Goal: Navigation & Orientation: Understand site structure

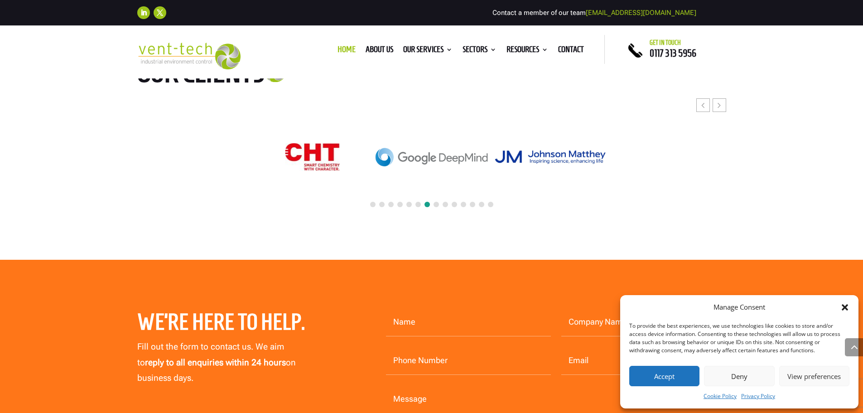
scroll to position [3948, 0]
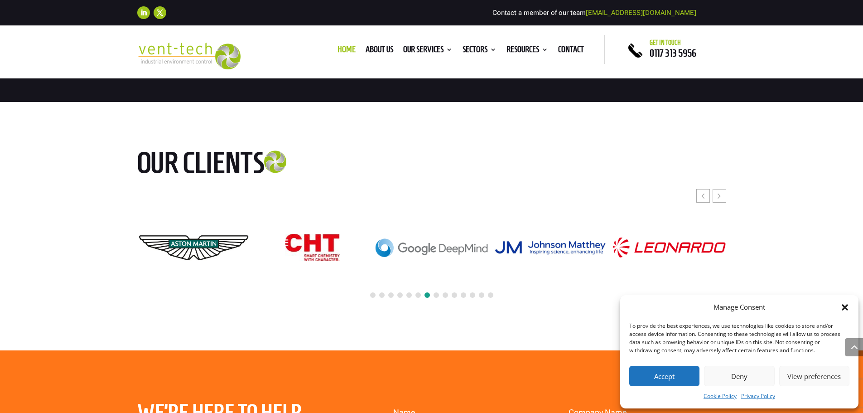
click at [438, 295] on span at bounding box center [436, 294] width 5 height 5
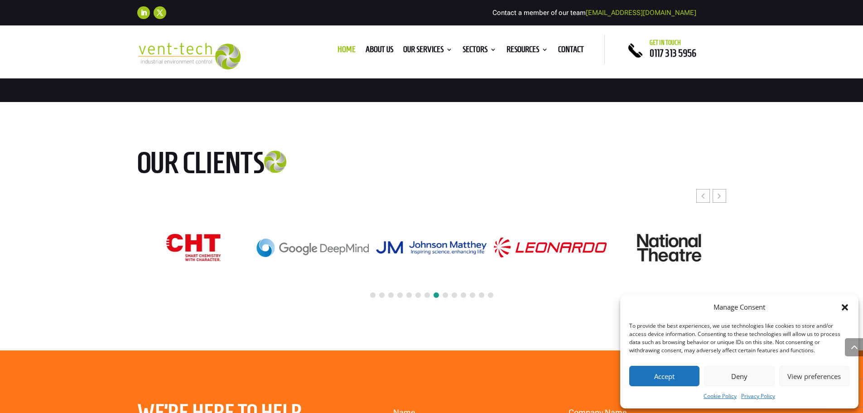
click at [444, 294] on span at bounding box center [445, 294] width 5 height 5
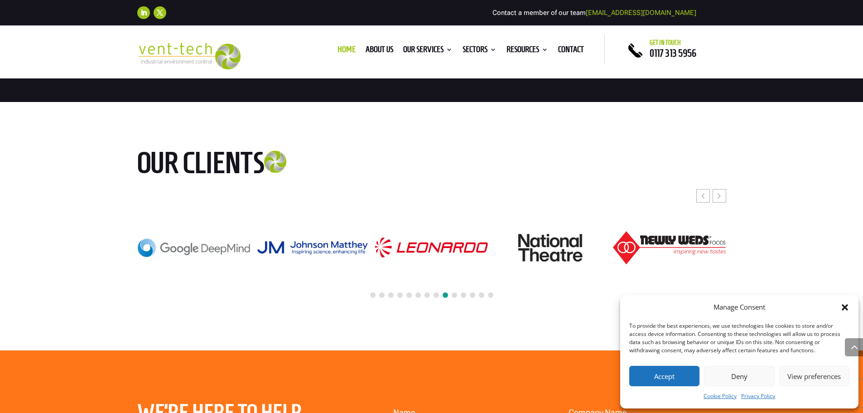
click at [454, 294] on span at bounding box center [454, 294] width 5 height 5
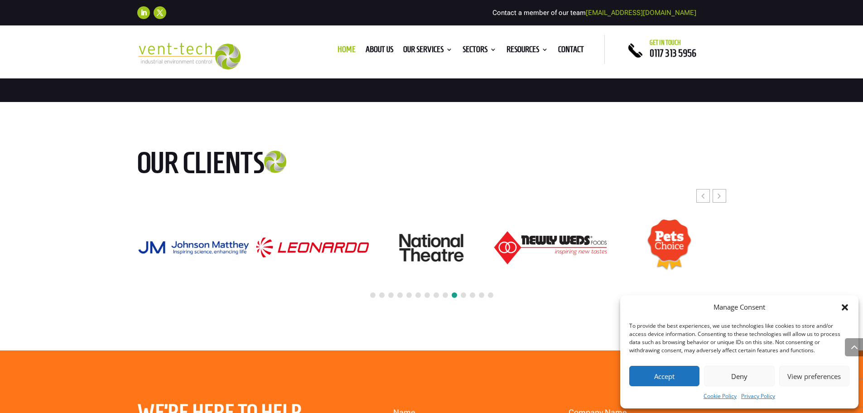
click at [465, 296] on span at bounding box center [463, 294] width 5 height 5
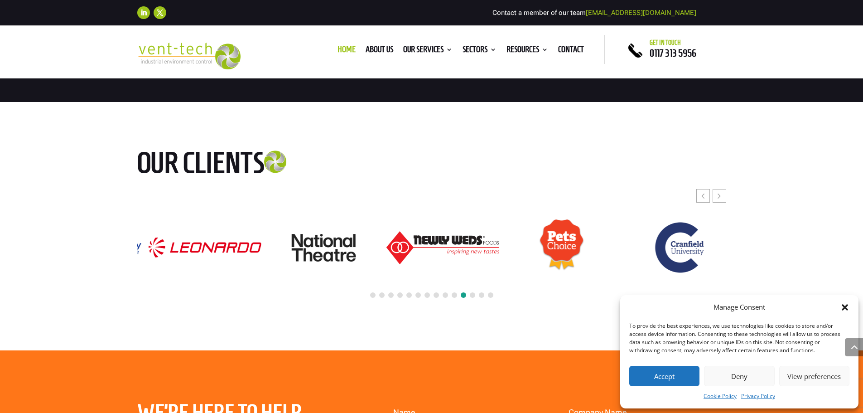
click at [477, 296] on div at bounding box center [431, 295] width 589 height 20
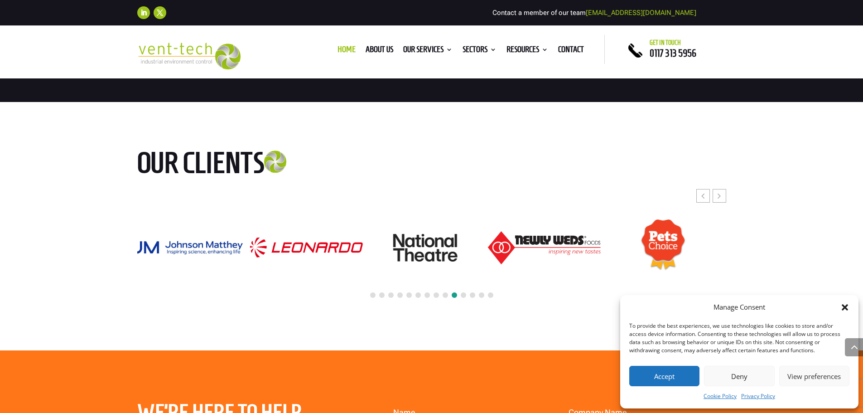
click at [489, 296] on span at bounding box center [490, 294] width 5 height 5
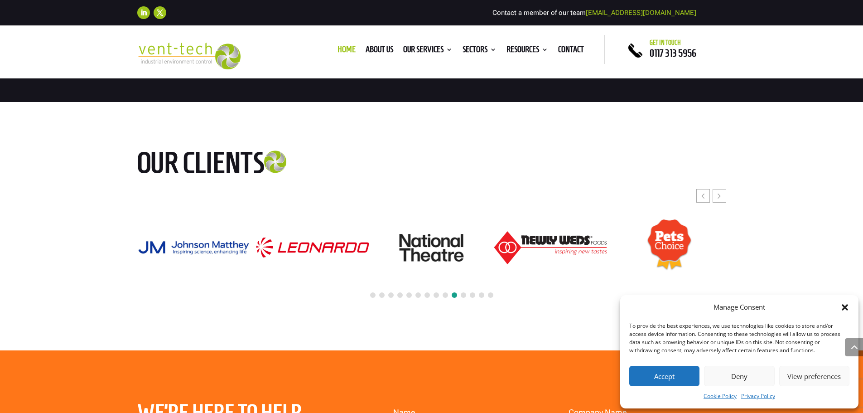
click at [489, 296] on span at bounding box center [490, 294] width 5 height 5
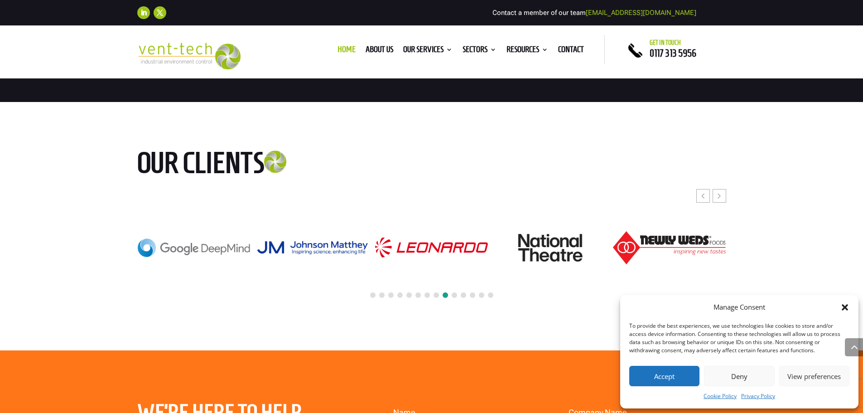
click at [489, 296] on span at bounding box center [490, 294] width 5 height 5
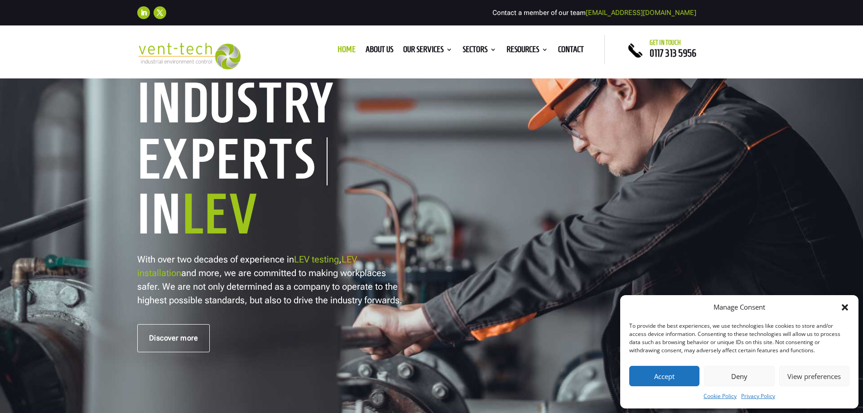
scroll to position [0, 0]
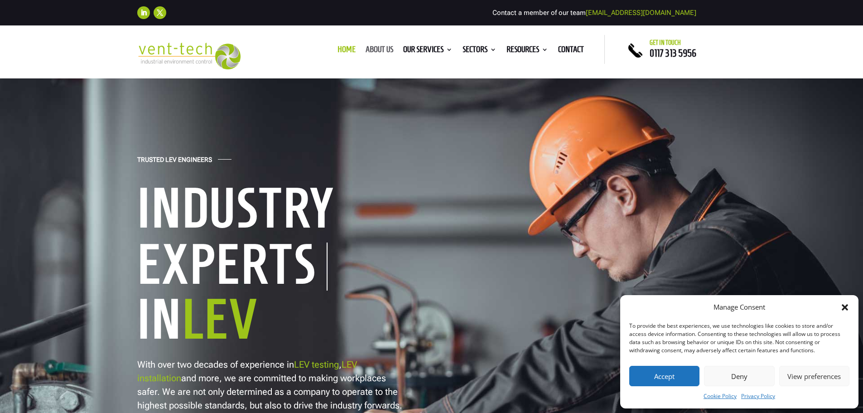
click at [379, 50] on link "About us" at bounding box center [380, 51] width 28 height 10
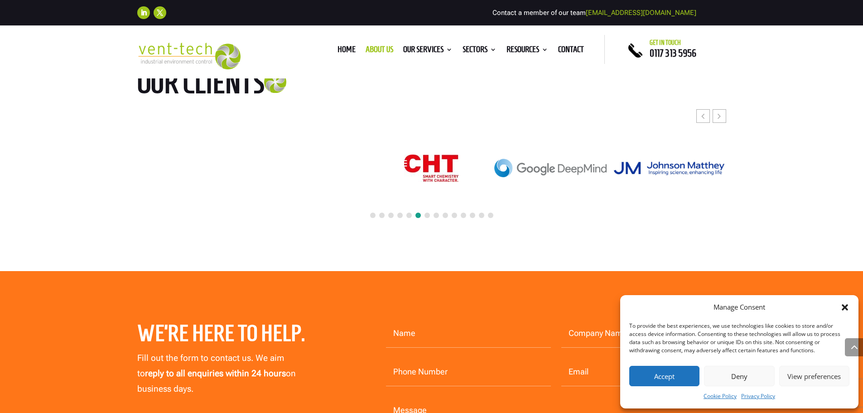
scroll to position [2311, 0]
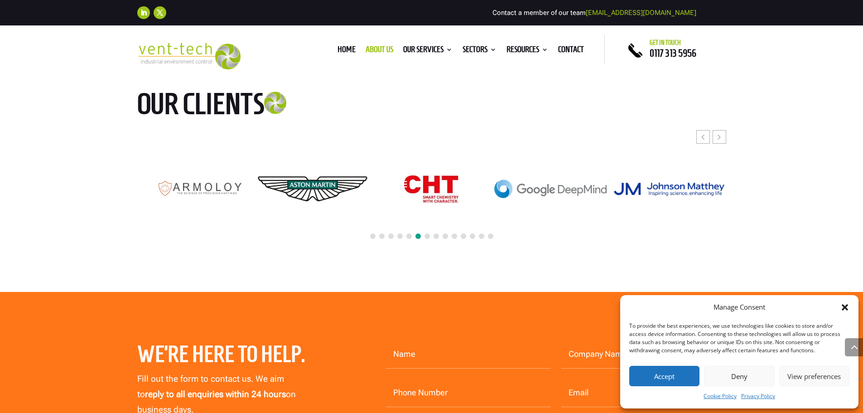
click at [372, 233] on span at bounding box center [372, 235] width 5 height 5
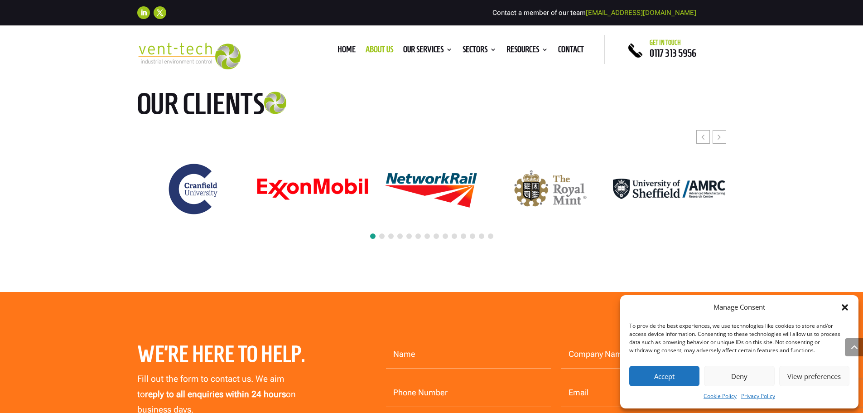
click at [380, 233] on span at bounding box center [381, 235] width 5 height 5
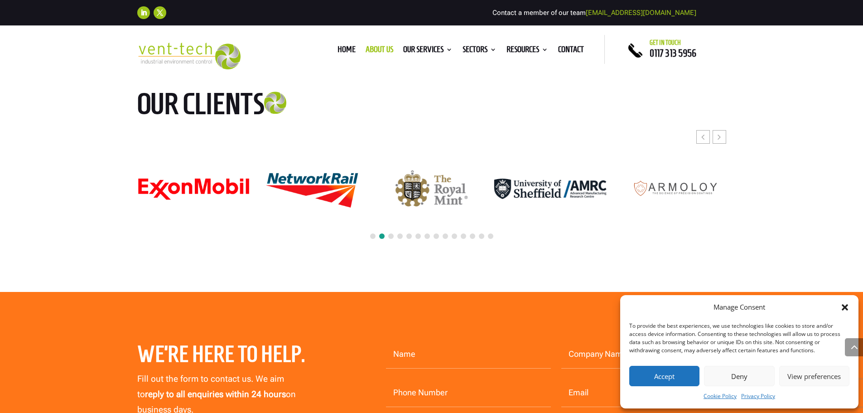
click at [390, 233] on span at bounding box center [390, 235] width 5 height 5
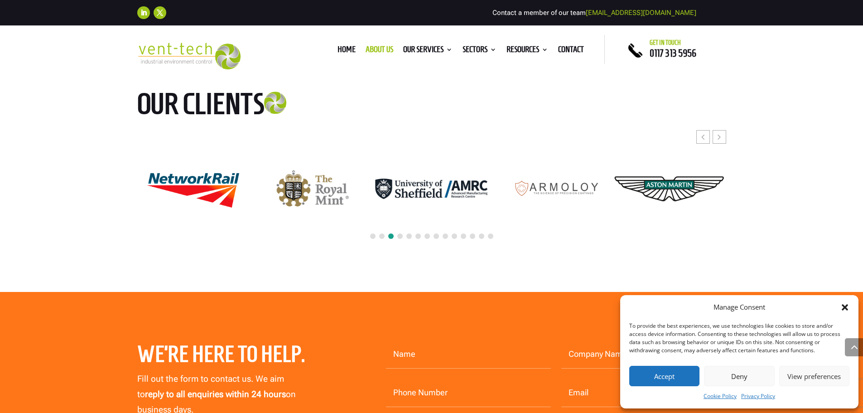
click at [396, 227] on div at bounding box center [431, 237] width 589 height 20
click at [398, 233] on span at bounding box center [399, 235] width 5 height 5
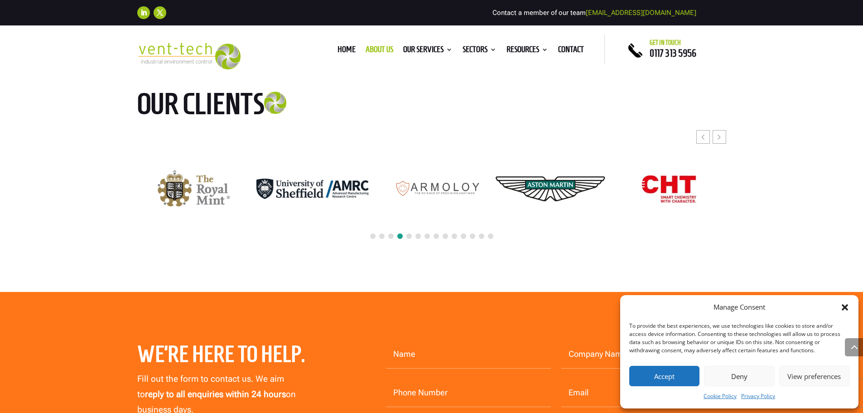
click at [412, 227] on div at bounding box center [431, 237] width 589 height 20
click at [409, 233] on span at bounding box center [408, 235] width 5 height 5
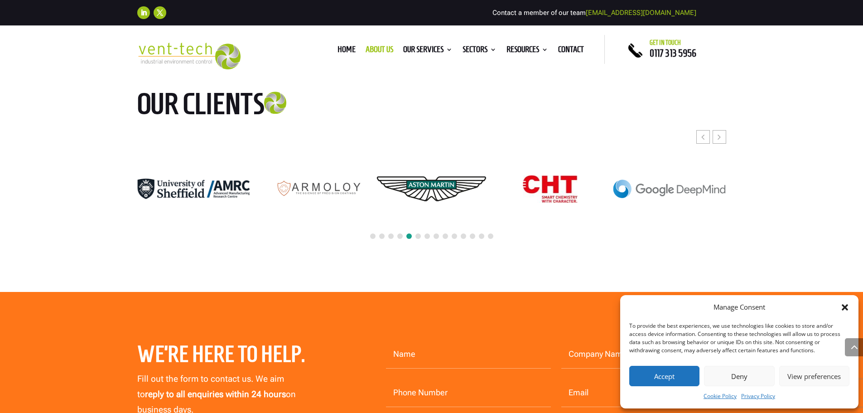
click at [416, 233] on span at bounding box center [417, 235] width 5 height 5
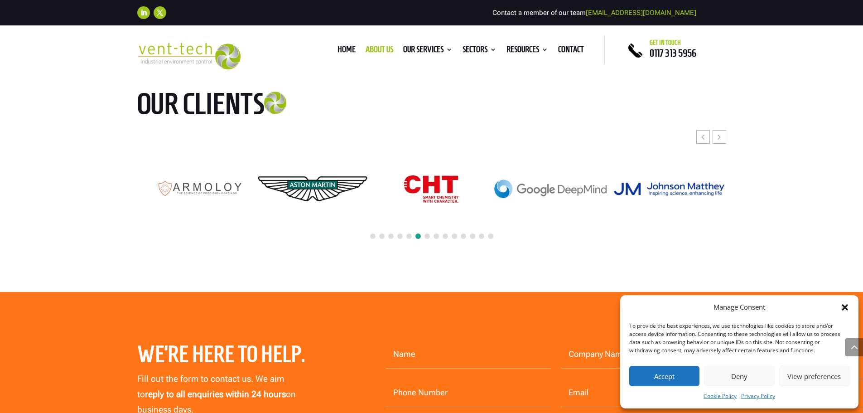
click at [425, 233] on span at bounding box center [427, 235] width 5 height 5
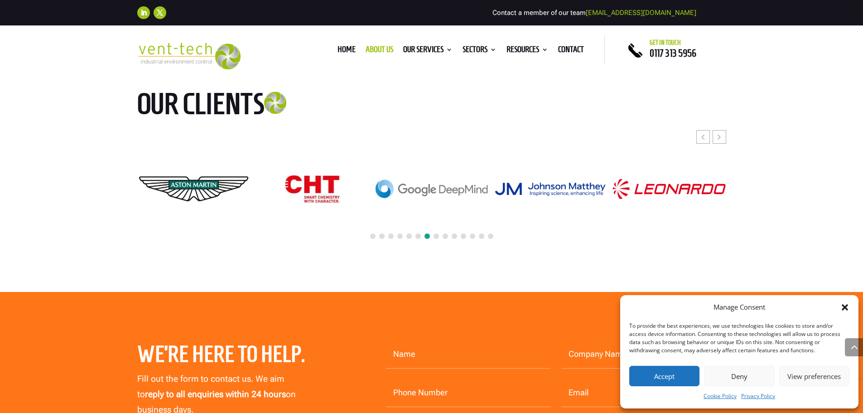
click at [434, 227] on div at bounding box center [431, 237] width 589 height 20
click at [434, 233] on span at bounding box center [436, 235] width 5 height 5
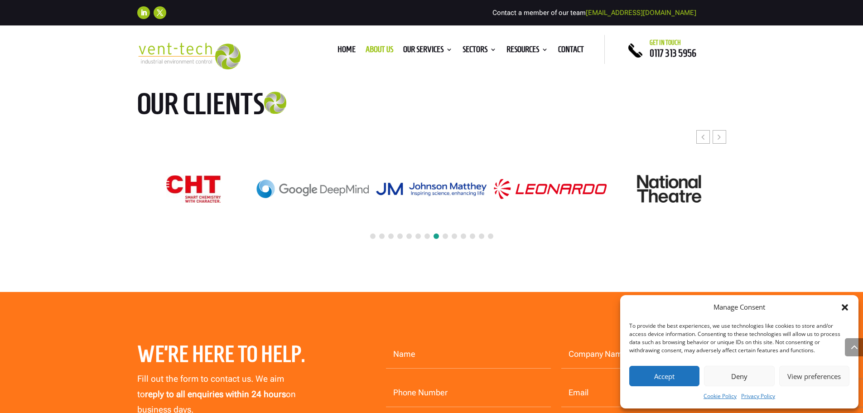
click at [444, 233] on span at bounding box center [445, 235] width 5 height 5
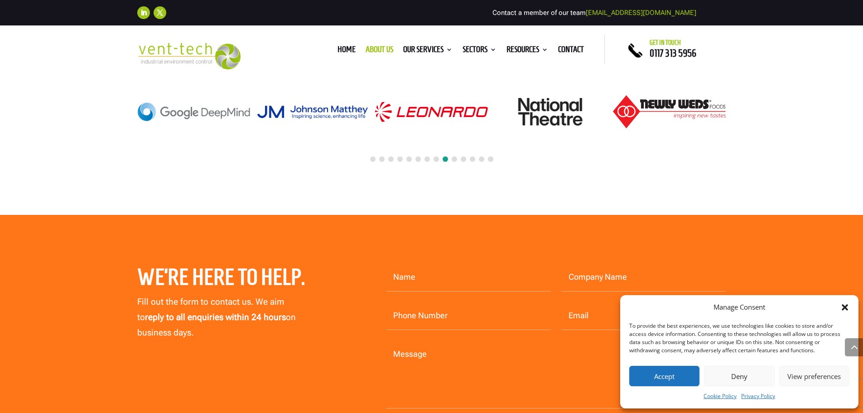
scroll to position [2447, 0]
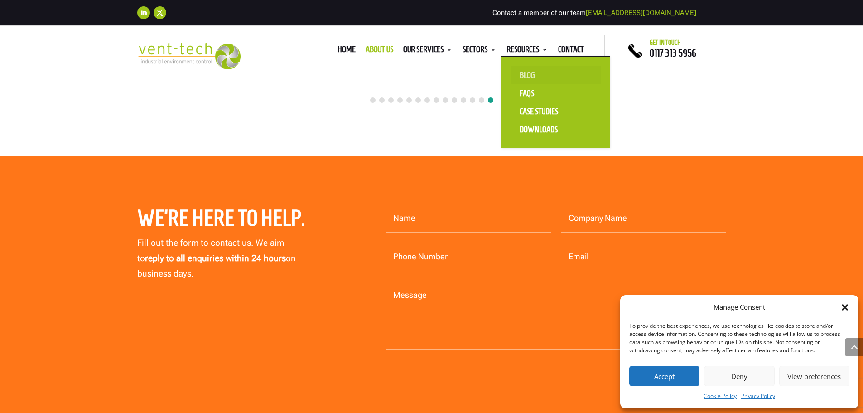
click at [526, 75] on link "Blog" at bounding box center [556, 75] width 91 height 18
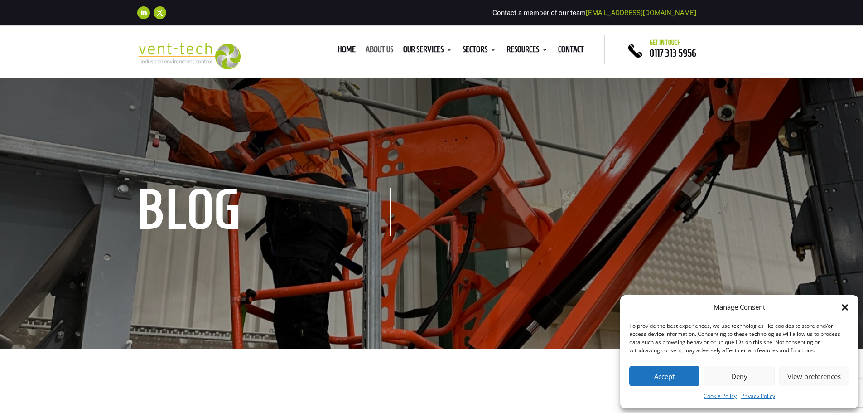
click at [375, 49] on link "About us" at bounding box center [380, 51] width 28 height 10
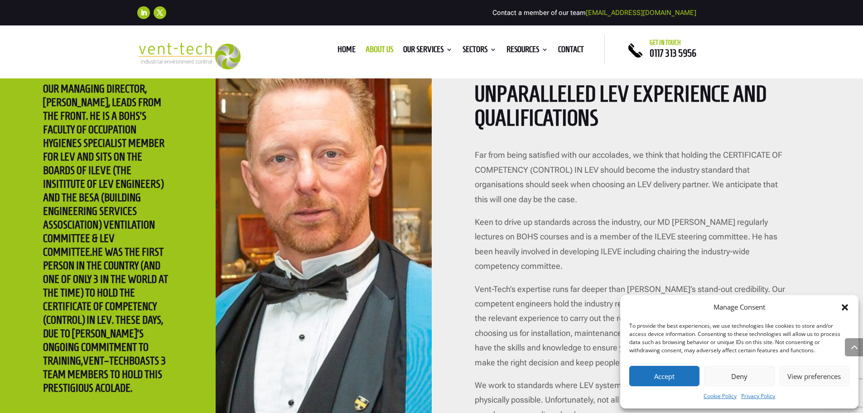
scroll to position [2083, 0]
